Goal: Check status

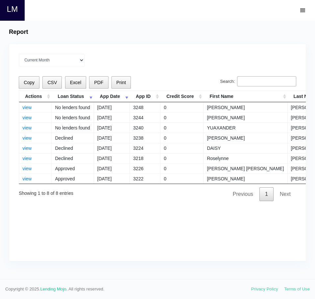
click at [154, 68] on div "Current Month [DATE] [DATE] [DATE] [DATE] [DATE] All time Loading Copy CSV Exce…" at bounding box center [157, 152] width 296 height 217
click at [29, 109] on link "view" at bounding box center [26, 107] width 9 height 5
click at [311, 70] on div "Report Current Month Aug 2025 Jul 2025 Jun 2025 May 2025 Apr 2025 All time Load…" at bounding box center [157, 150] width 315 height 258
